Goal: Task Accomplishment & Management: Use online tool/utility

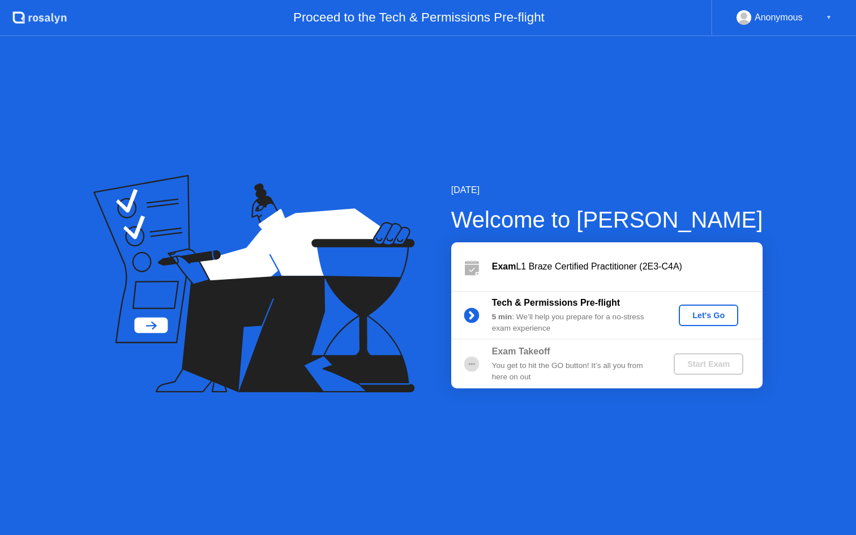
click at [720, 320] on div "Let's Go" at bounding box center [708, 315] width 50 height 9
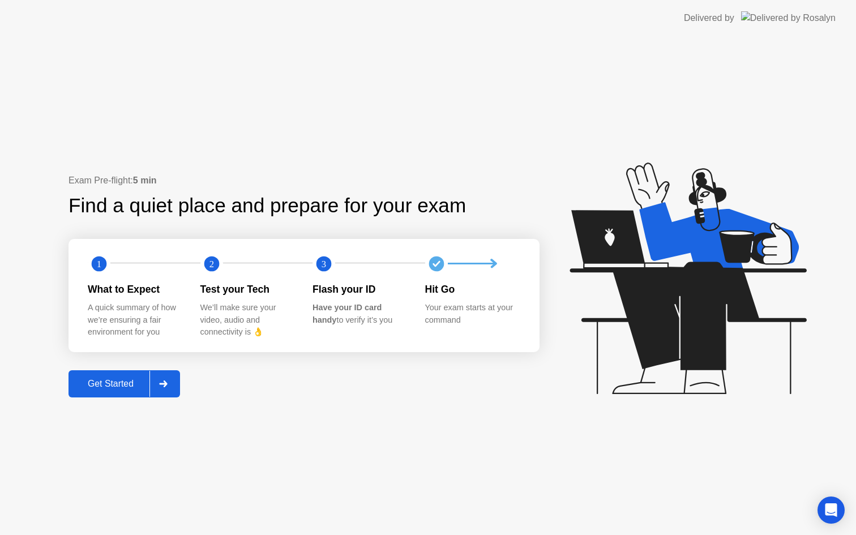
drag, startPoint x: 235, startPoint y: 221, endPoint x: 284, endPoint y: 322, distance: 111.9
click at [284, 322] on div "Exam Pre-flight: 5 min Find a quiet place and prepare for your exam 1 2 3 What …" at bounding box center [303, 286] width 471 height 224
drag, startPoint x: 513, startPoint y: 490, endPoint x: 607, endPoint y: 534, distance: 103.6
click at [607, 534] on div "Exam Pre-flight: 5 min Find a quiet place and prepare for your exam 1 2 3 What …" at bounding box center [428, 285] width 856 height 499
click at [106, 379] on div "Get Started" at bounding box center [111, 384] width 78 height 10
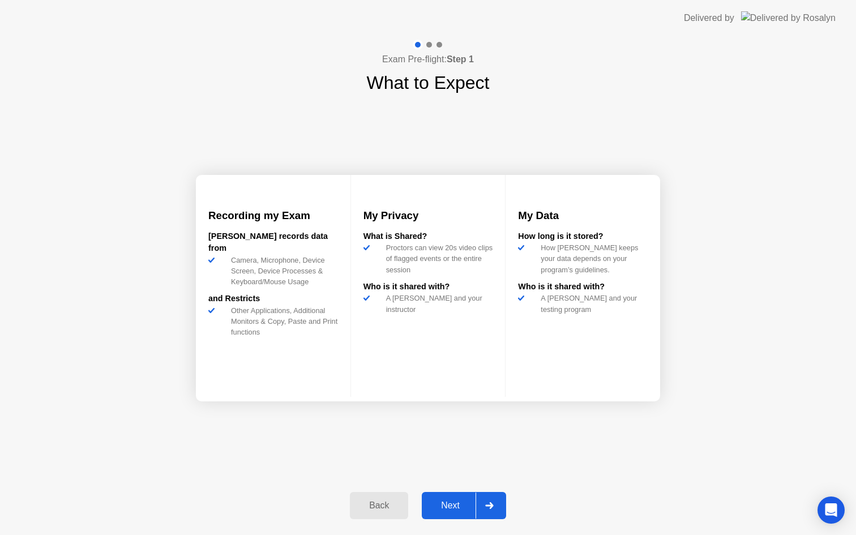
click at [452, 510] on div "Next" at bounding box center [450, 505] width 50 height 10
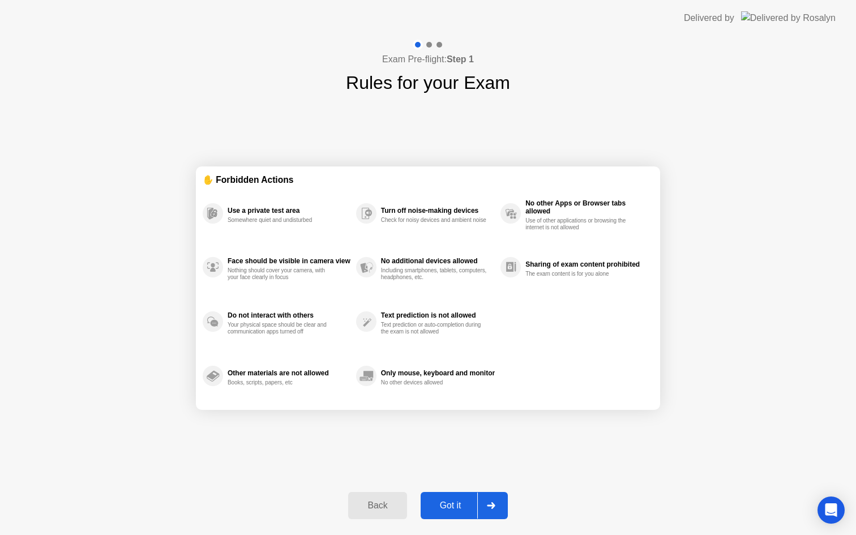
click at [451, 500] on div "Got it" at bounding box center [450, 505] width 53 height 10
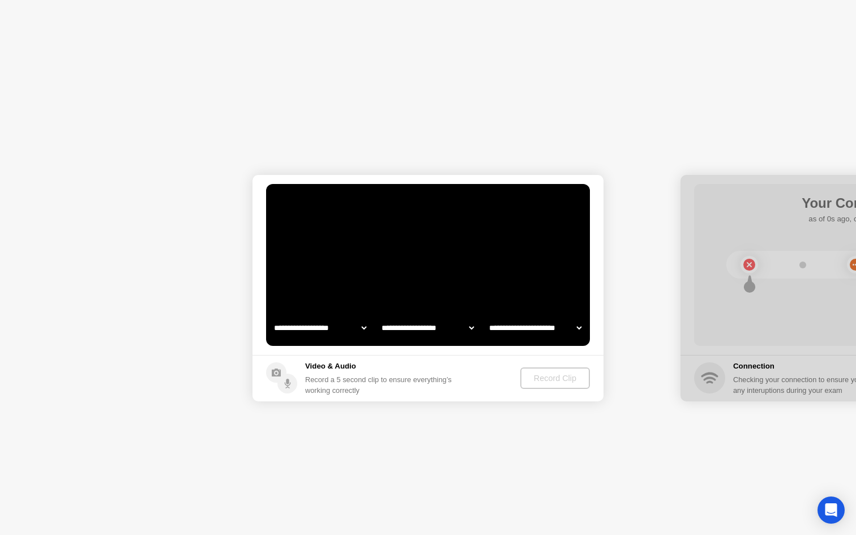
select select "**********"
select select "*******"
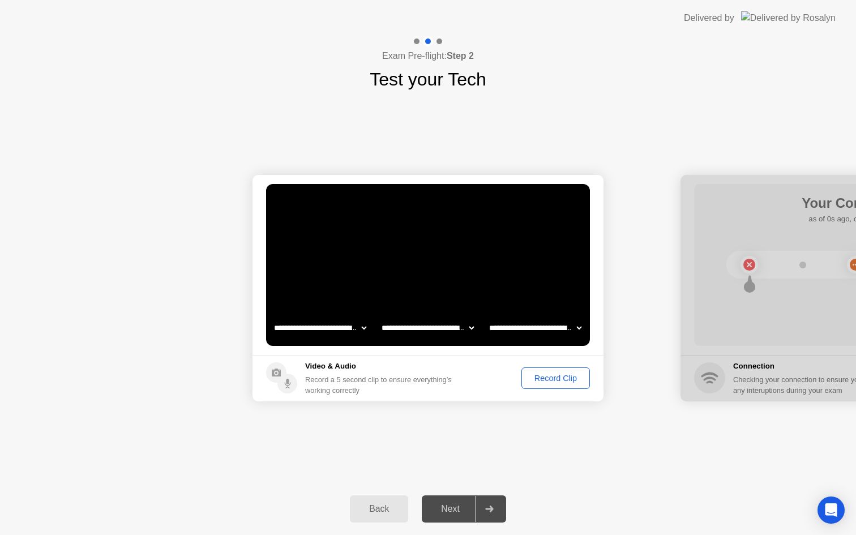
click at [560, 383] on div "Record Clip" at bounding box center [555, 378] width 61 height 9
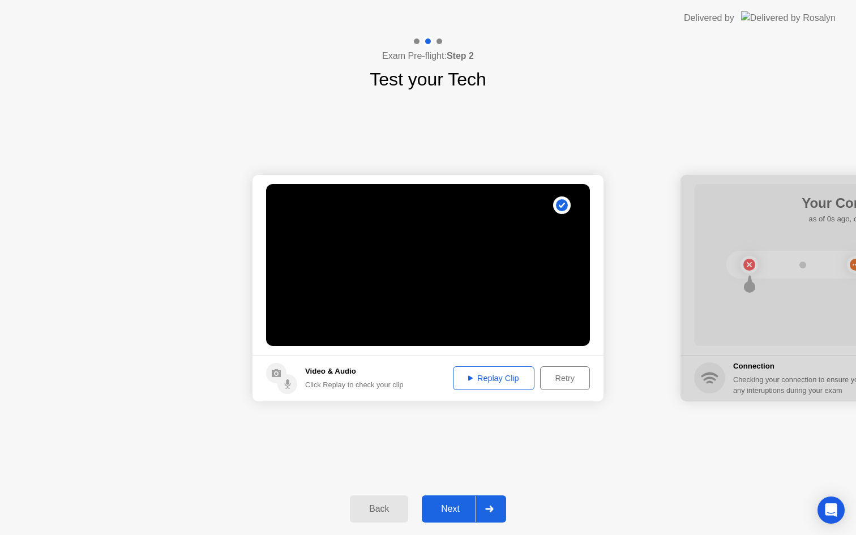
click at [473, 379] on div "Replay Clip" at bounding box center [494, 378] width 74 height 9
click at [460, 504] on div "Next" at bounding box center [450, 509] width 50 height 10
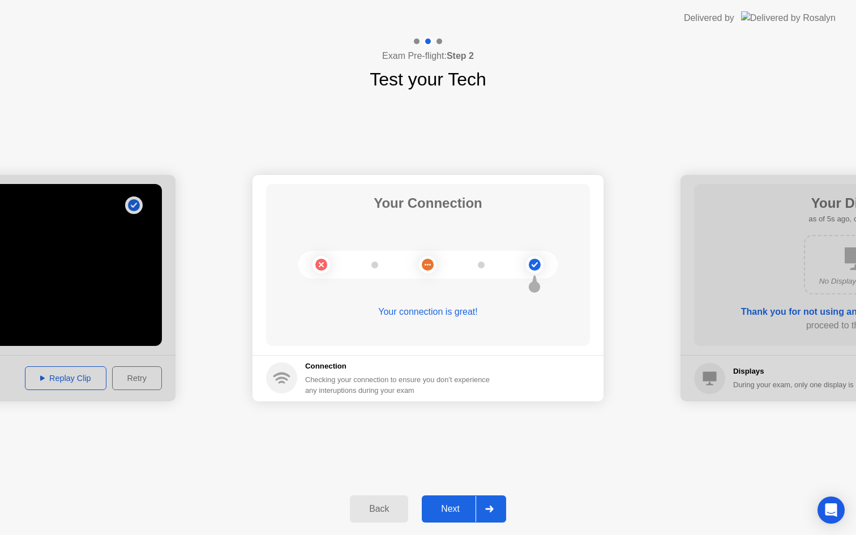
click at [440, 512] on div "Next" at bounding box center [450, 509] width 50 height 10
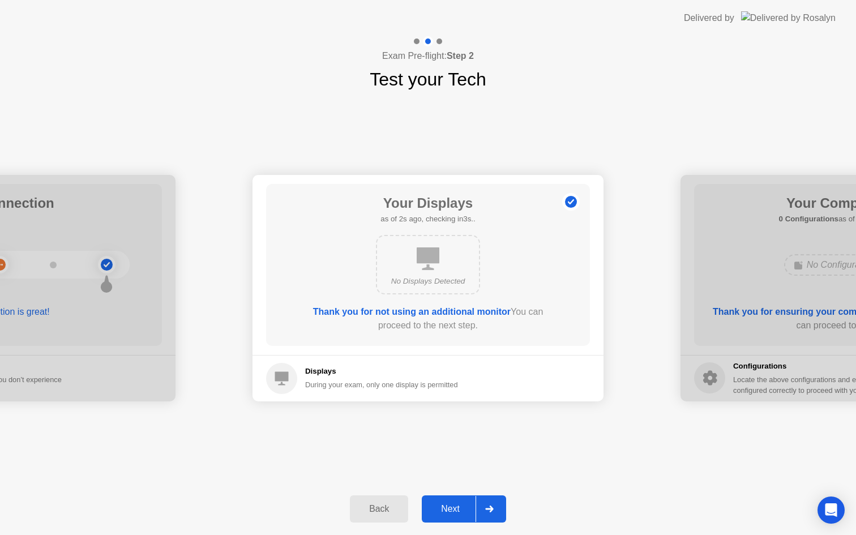
click at [461, 507] on div "Next" at bounding box center [450, 509] width 50 height 10
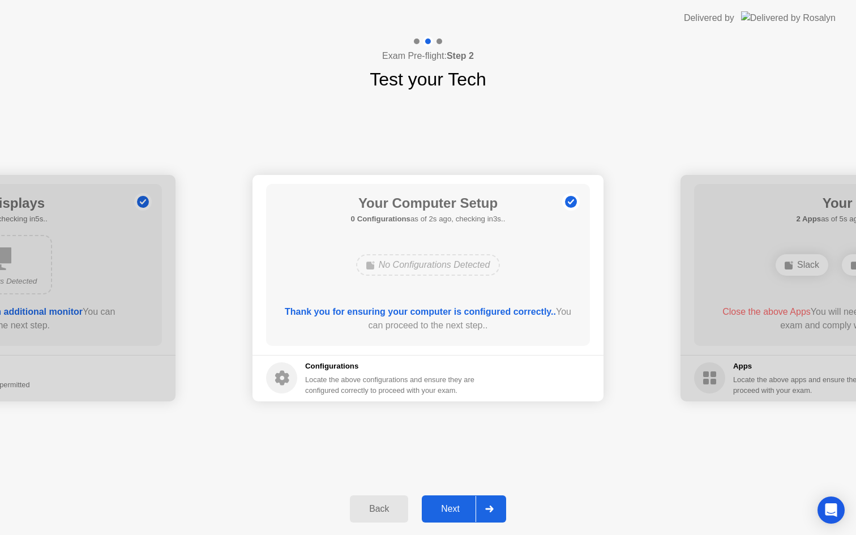
click at [458, 506] on div "Next" at bounding box center [450, 509] width 50 height 10
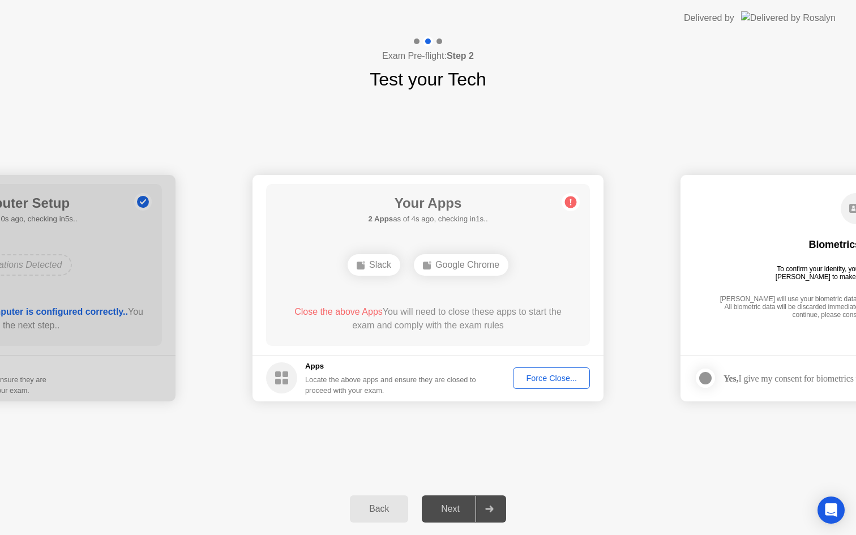
click at [525, 380] on div "Force Close..." at bounding box center [551, 378] width 69 height 9
drag, startPoint x: 463, startPoint y: 335, endPoint x: 392, endPoint y: 298, distance: 80.0
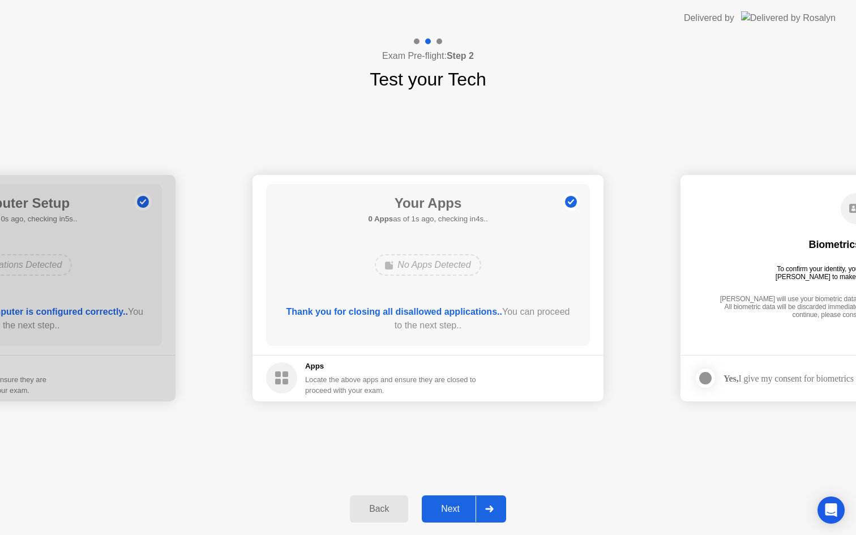
click at [470, 504] on div "Next" at bounding box center [450, 509] width 50 height 10
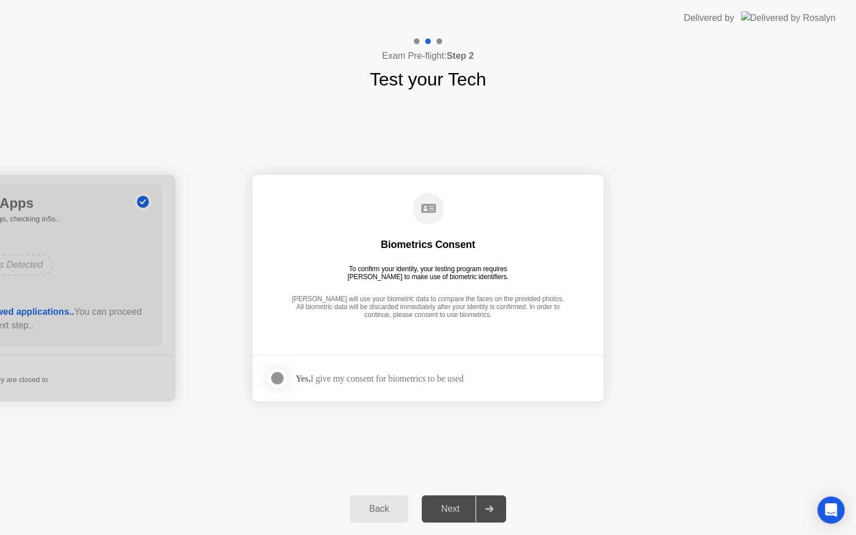
click at [296, 382] on strong "Yes," at bounding box center [303, 379] width 15 height 10
click at [275, 376] on div at bounding box center [278, 378] width 14 height 14
click at [451, 500] on button "Next" at bounding box center [464, 508] width 84 height 27
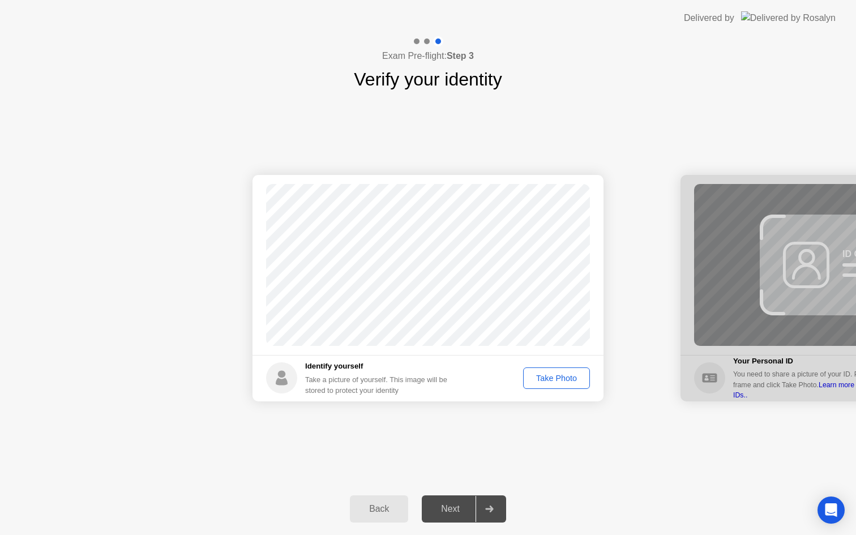
click at [558, 382] on div "Take Photo" at bounding box center [556, 378] width 59 height 9
click at [460, 504] on div "Next" at bounding box center [450, 509] width 50 height 10
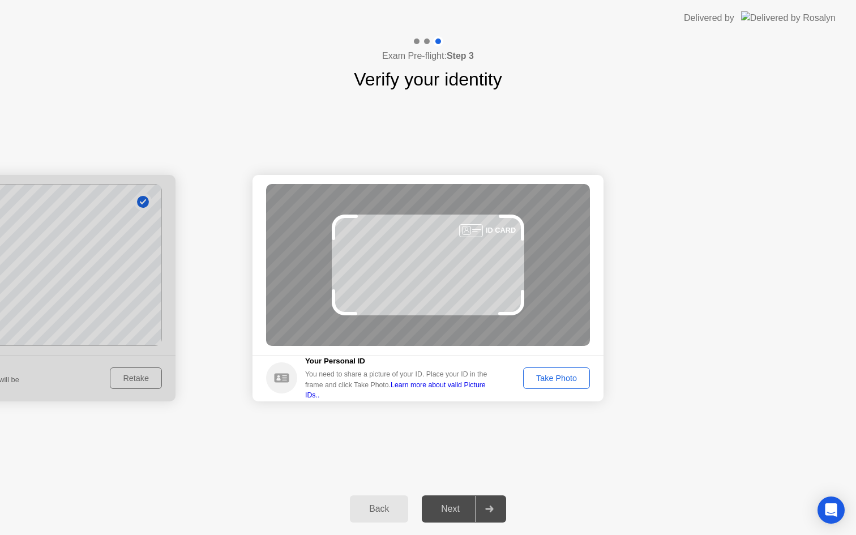
click at [551, 383] on div "Take Photo" at bounding box center [556, 378] width 59 height 9
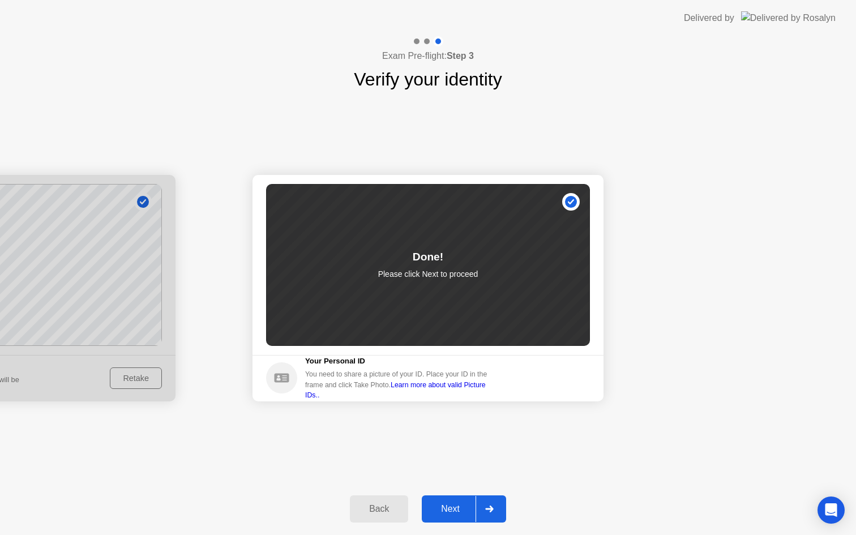
click at [430, 512] on div "Next" at bounding box center [450, 509] width 50 height 10
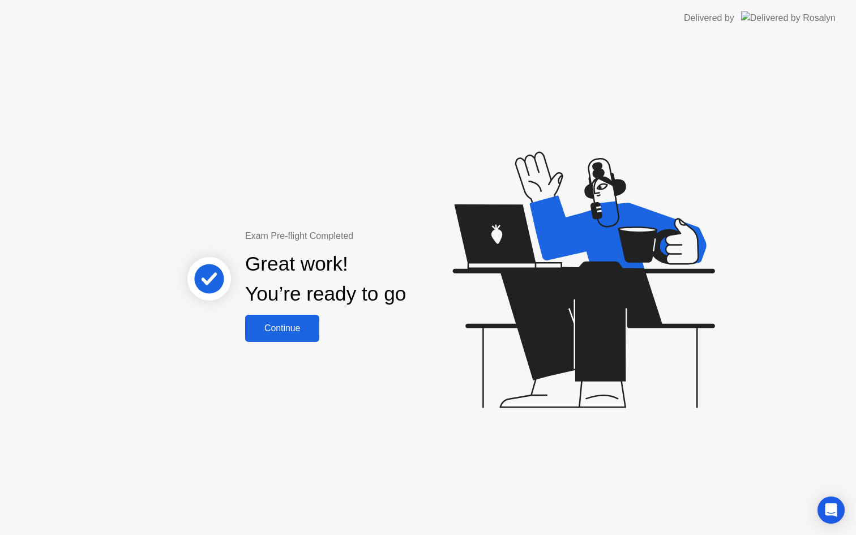
click at [256, 350] on div "Exam Pre-flight Completed Great work! You’re ready to go Continue" at bounding box center [428, 285] width 856 height 499
click at [264, 336] on button "Continue" at bounding box center [282, 328] width 74 height 27
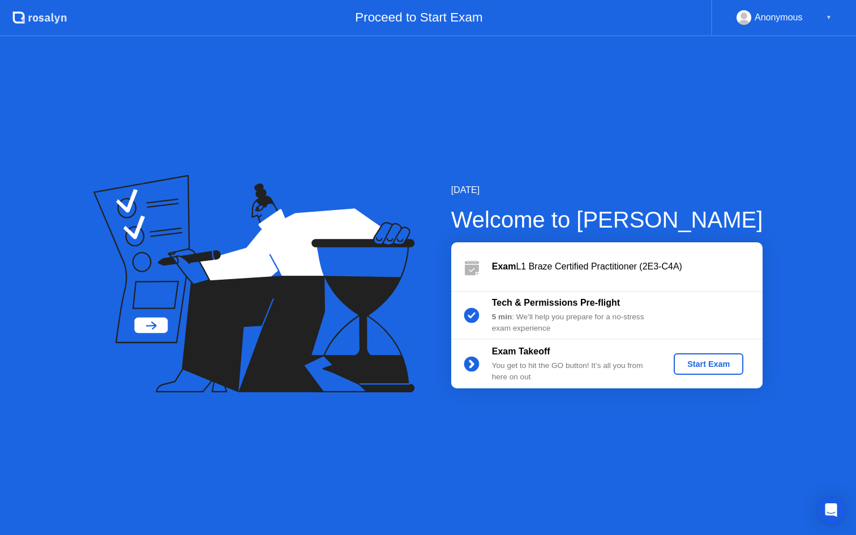
click at [717, 359] on div "Start Exam" at bounding box center [708, 363] width 61 height 9
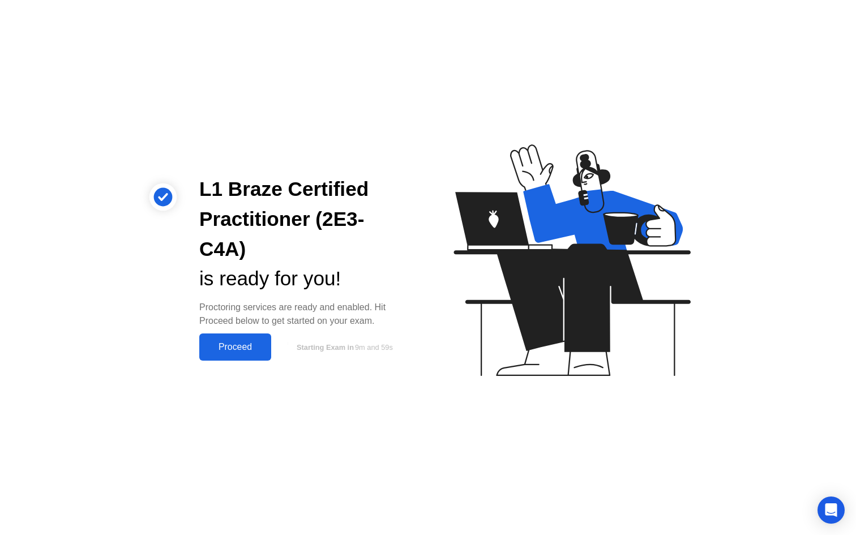
click at [236, 342] on div "Proceed" at bounding box center [235, 347] width 65 height 10
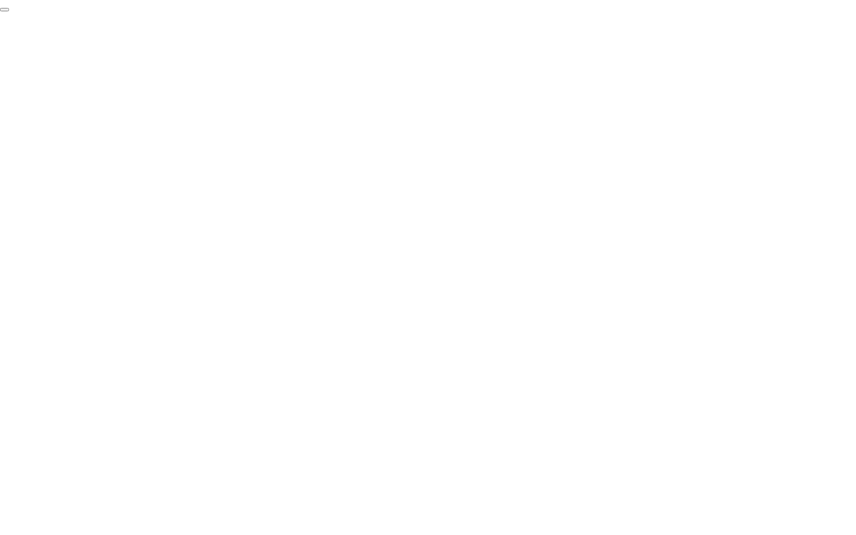
click div "End Proctoring Session"
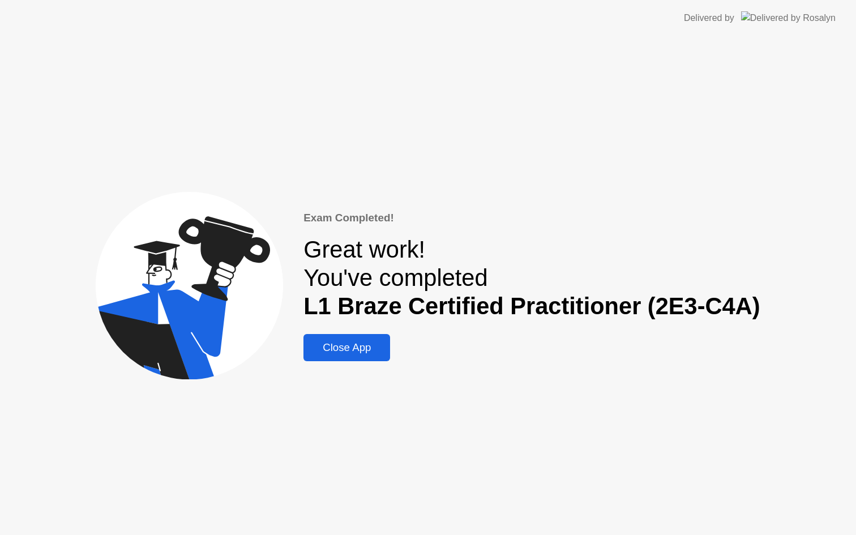
click at [340, 351] on div "Close App" at bounding box center [347, 347] width 80 height 12
